Goal: Unclear

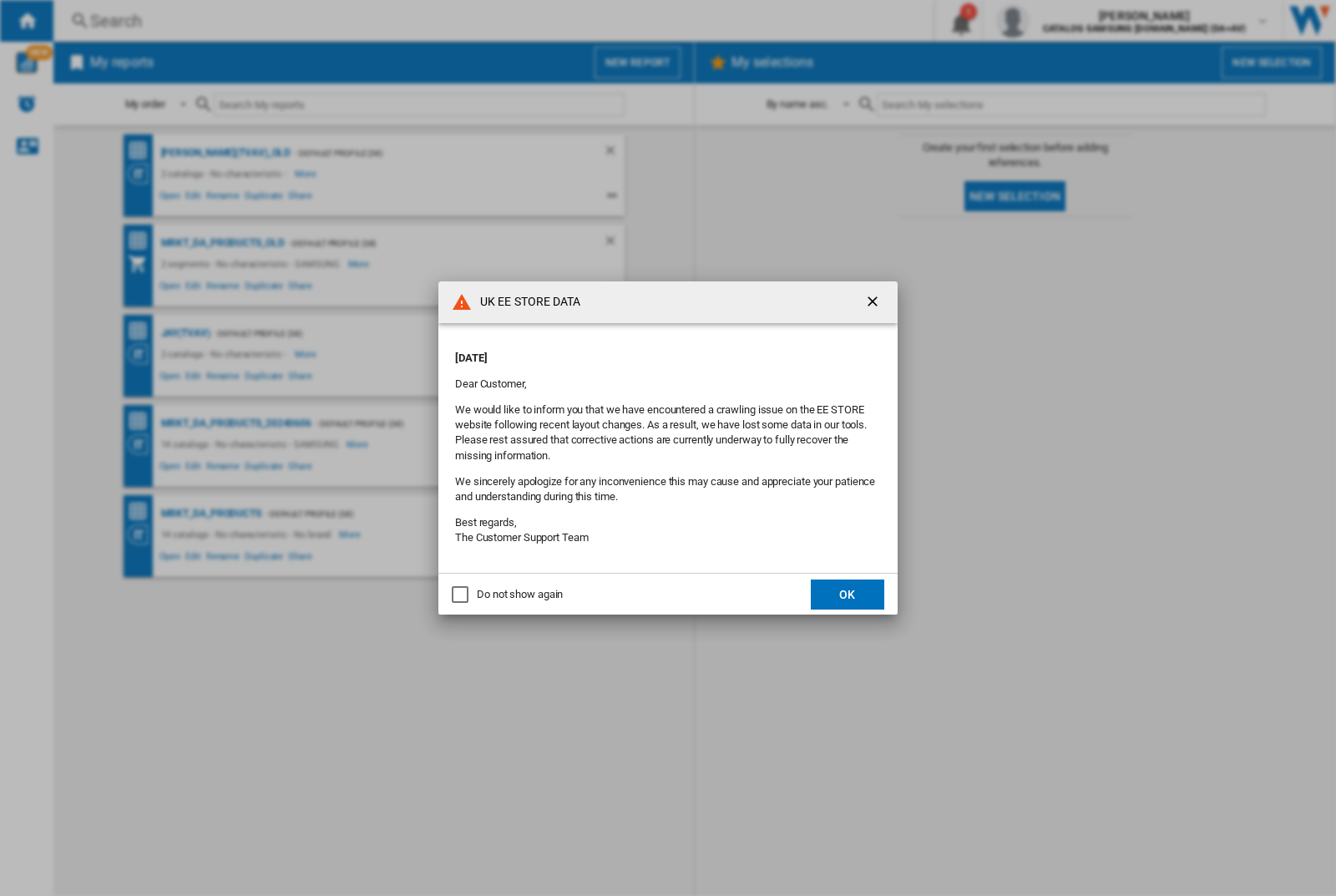
click at [633, 353] on p "[DATE]" at bounding box center [668, 359] width 426 height 15
click at [1064, 21] on div "UK EE STORE DATA [DATE] Dear Customer, We would like to inform you that we have…" at bounding box center [668, 448] width 1336 height 896
click at [633, 353] on p "[DATE]" at bounding box center [668, 359] width 426 height 15
click at [1064, 21] on div "UK EE STORE DATA [DATE] Dear Customer, We would like to inform you that we have…" at bounding box center [668, 448] width 1336 height 896
